Goal: Transaction & Acquisition: Purchase product/service

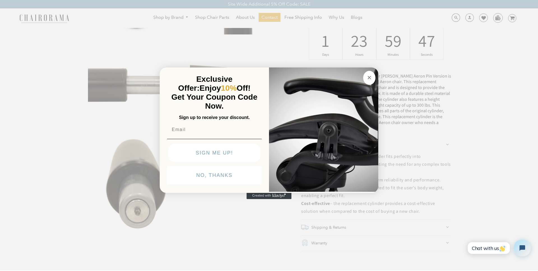
scroll to position [276, 0]
click at [369, 75] on circle "Close dialog" at bounding box center [370, 78] width 6 height 6
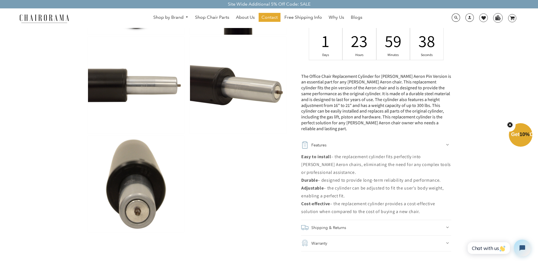
scroll to position [275, 0]
